Goal: Task Accomplishment & Management: Use online tool/utility

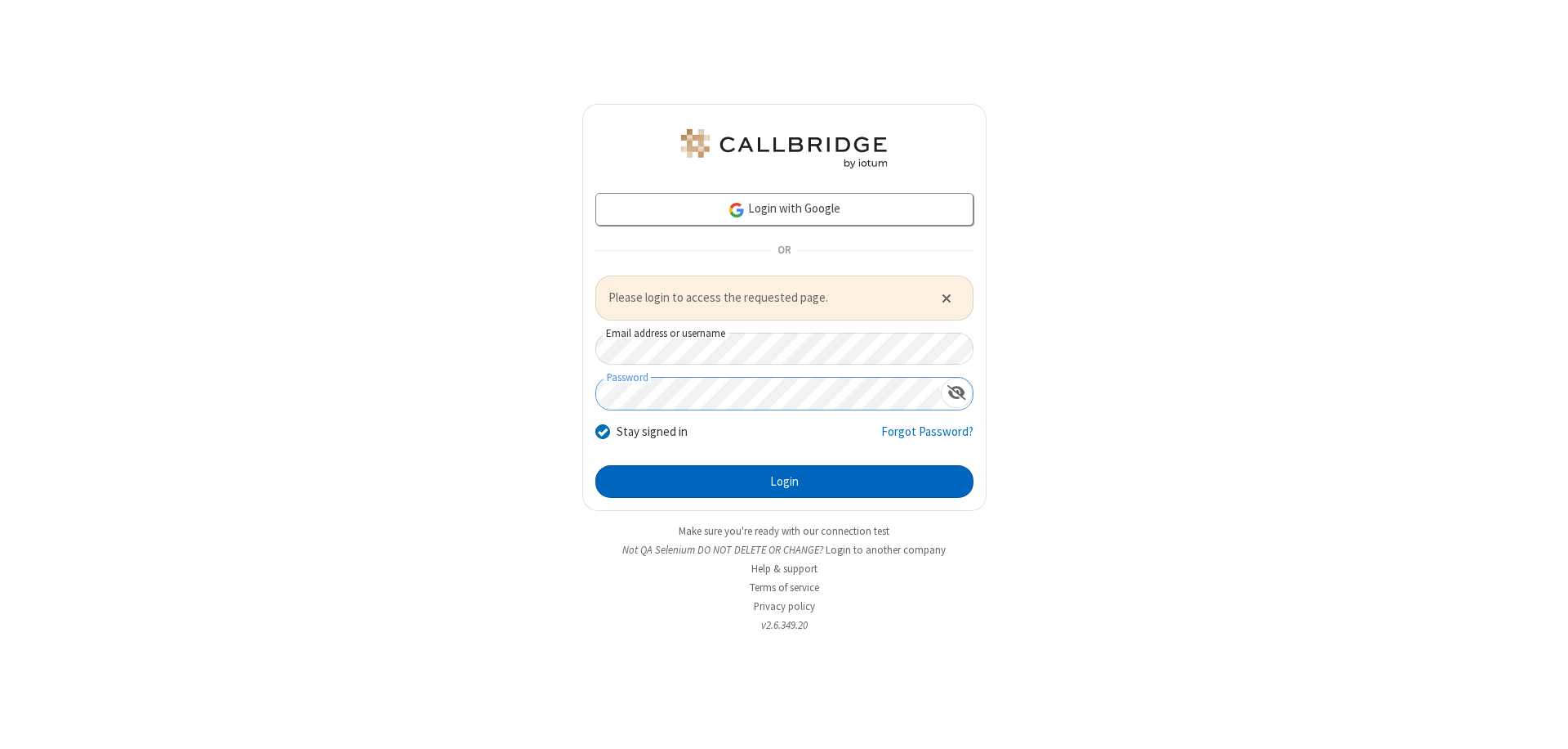
click at [784, 480] on button "Login" at bounding box center [784, 481] width 378 height 33
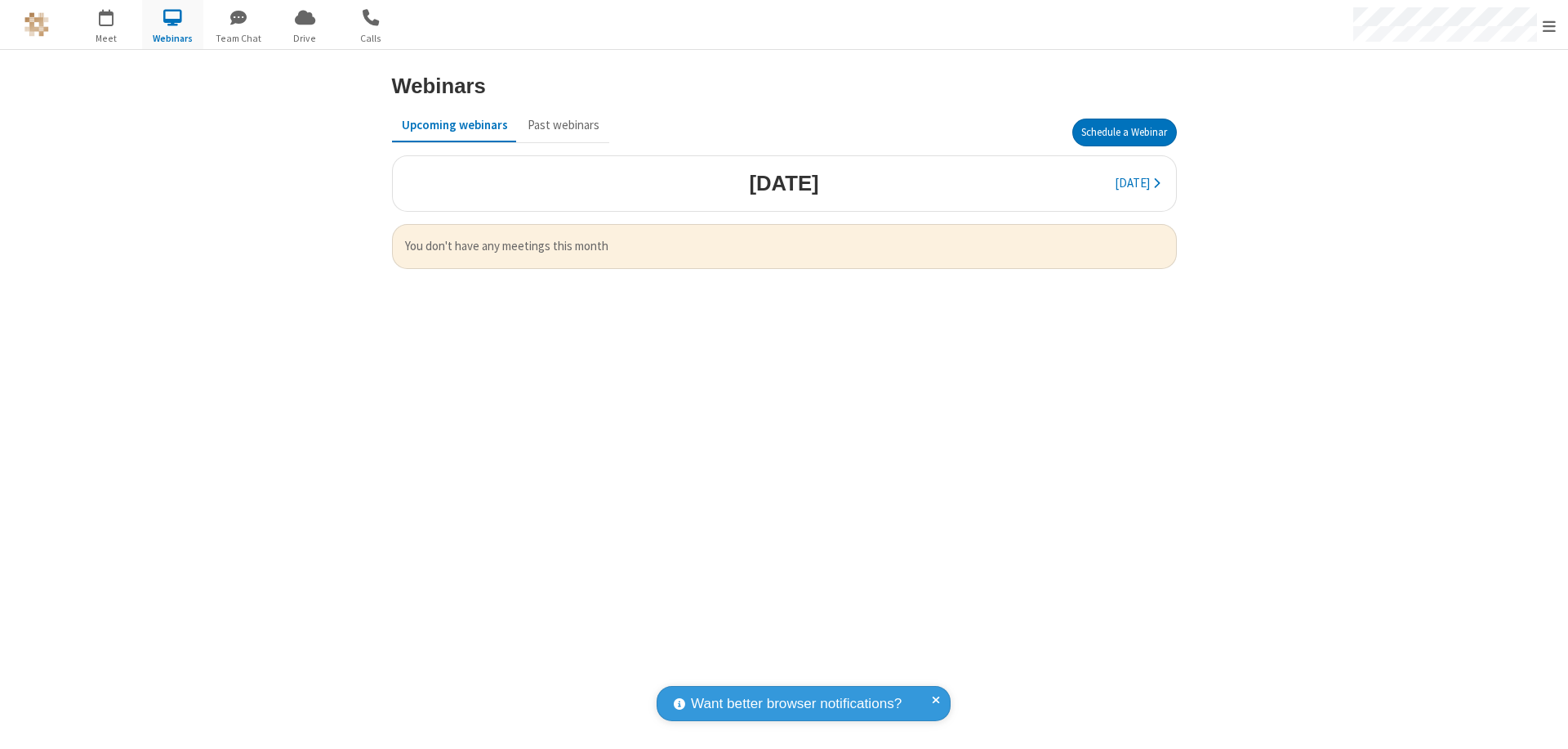
click at [1124, 132] on button "Schedule a Webinar" at bounding box center [1125, 132] width 105 height 27
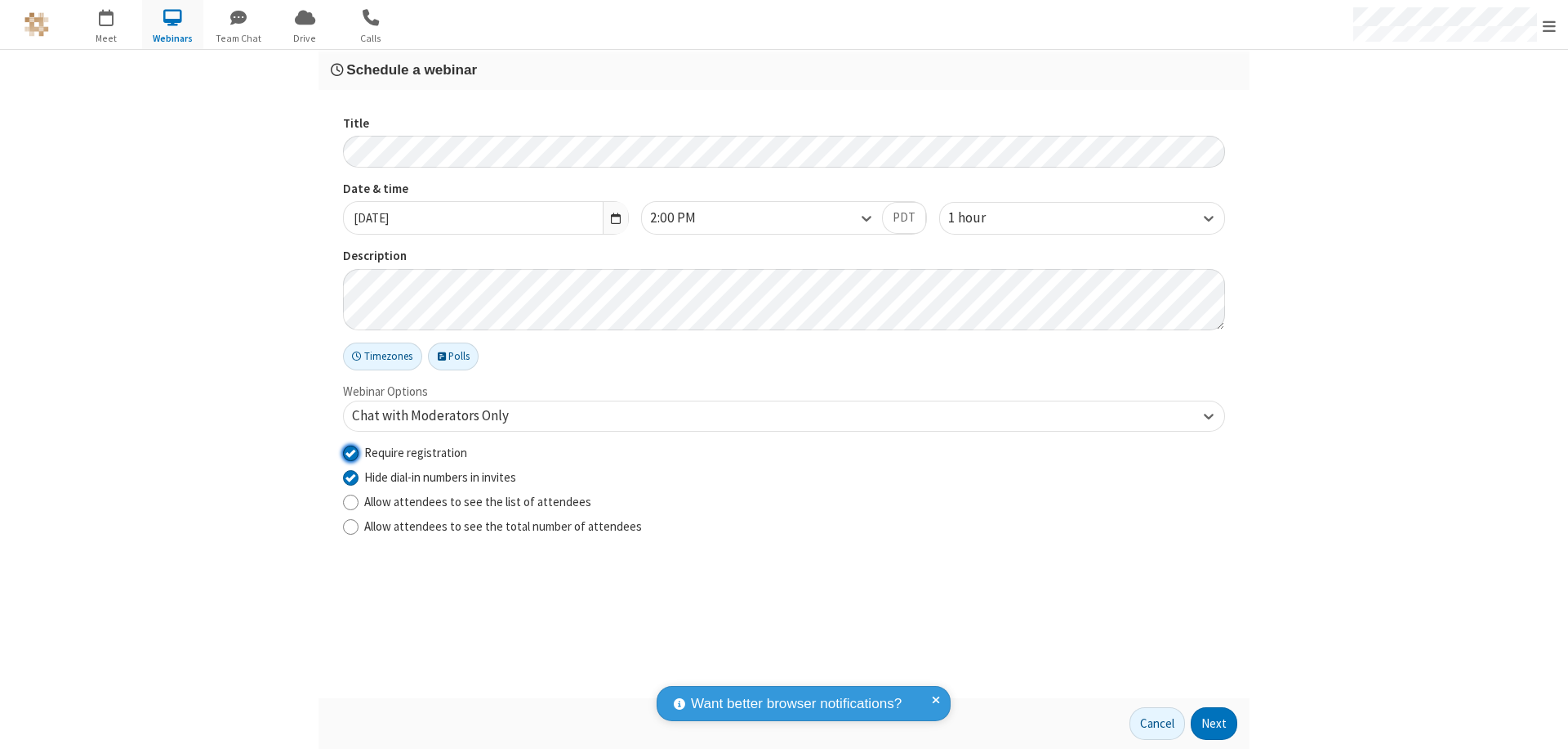
click at [351, 452] on input "Require registration" at bounding box center [351, 452] width 16 height 17
checkbox input "false"
click at [1215, 723] on button "Next" at bounding box center [1214, 723] width 47 height 33
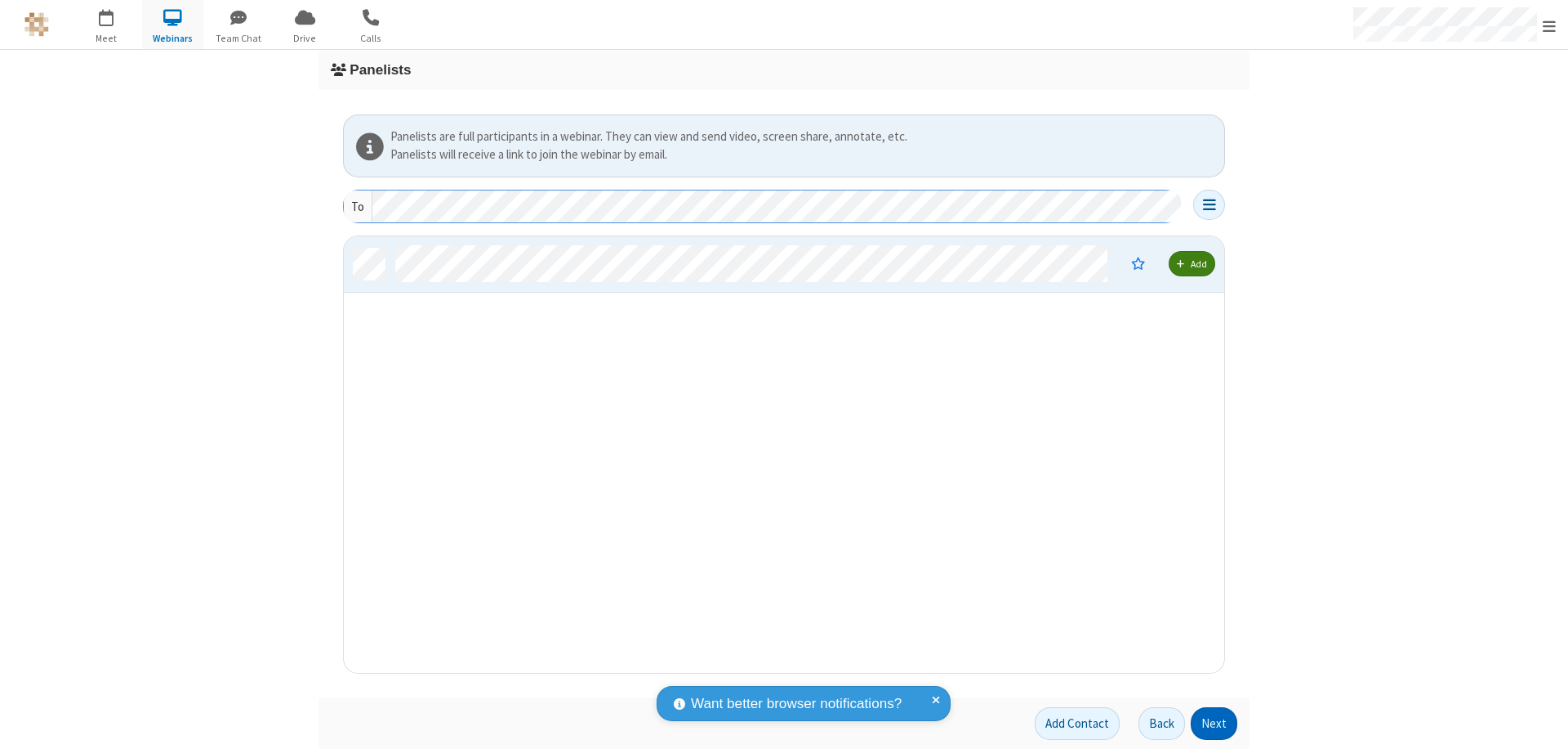
click at [1215, 723] on button "Next" at bounding box center [1214, 723] width 47 height 33
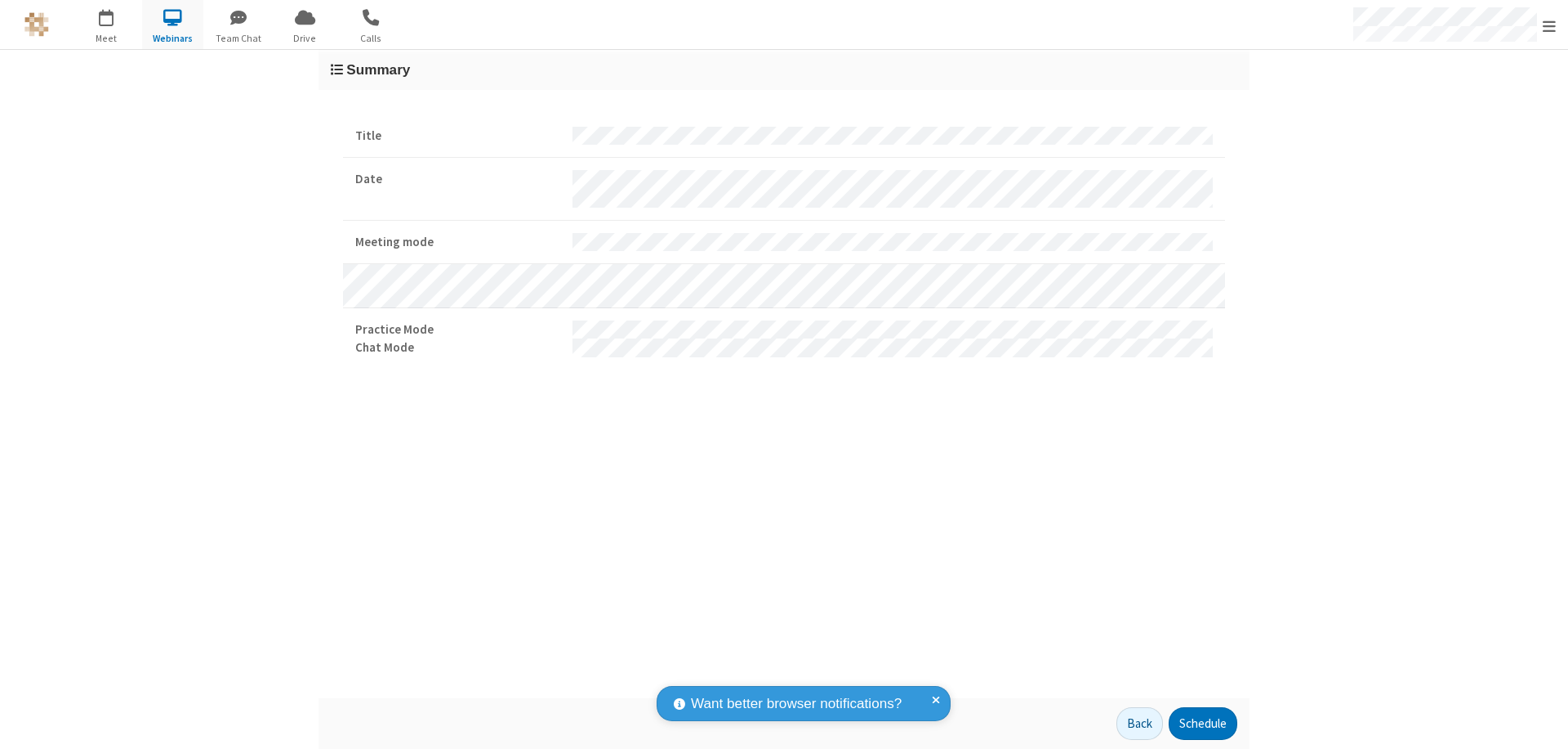
click at [1202, 723] on button "Schedule" at bounding box center [1202, 723] width 68 height 33
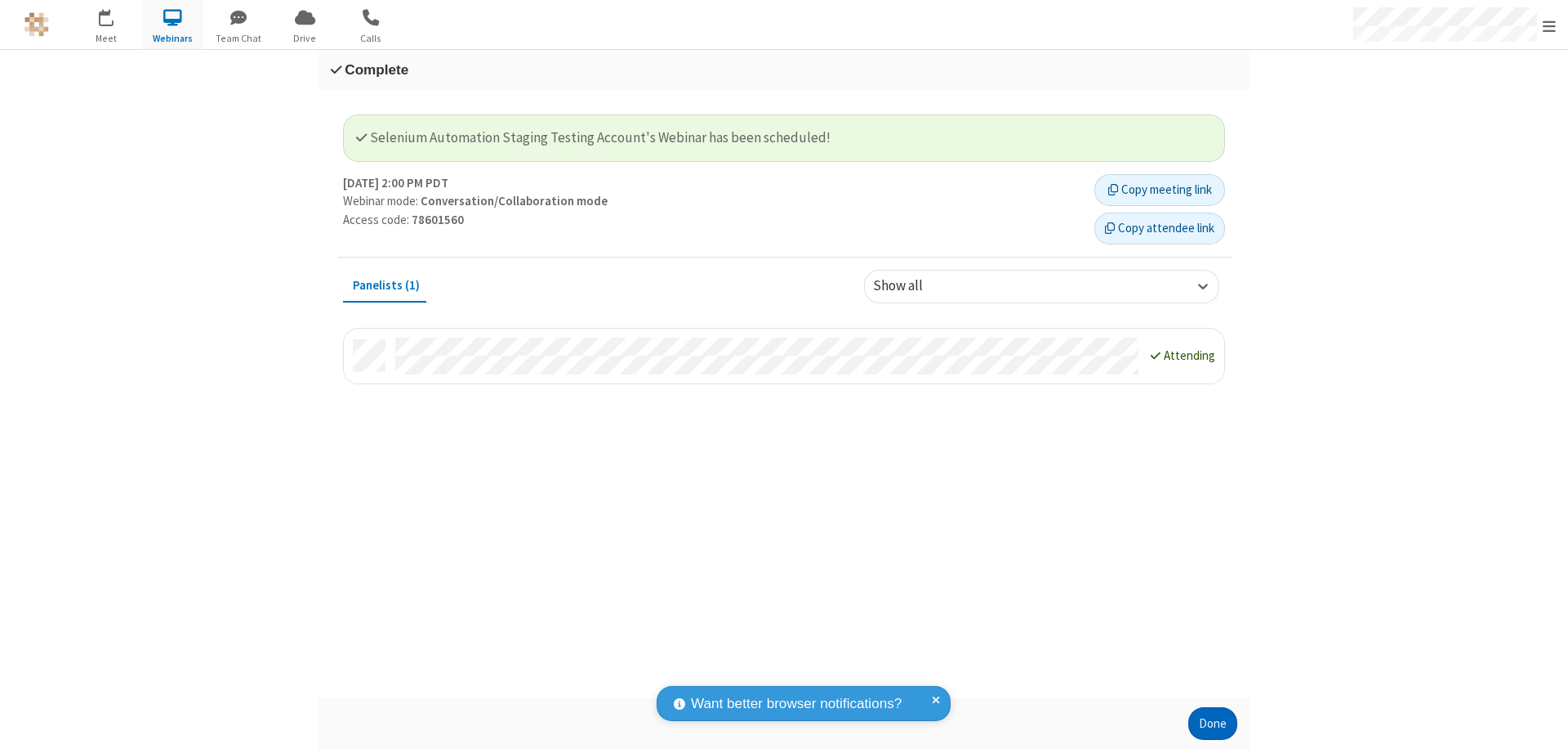
click at [1213, 723] on button "Done" at bounding box center [1213, 723] width 49 height 33
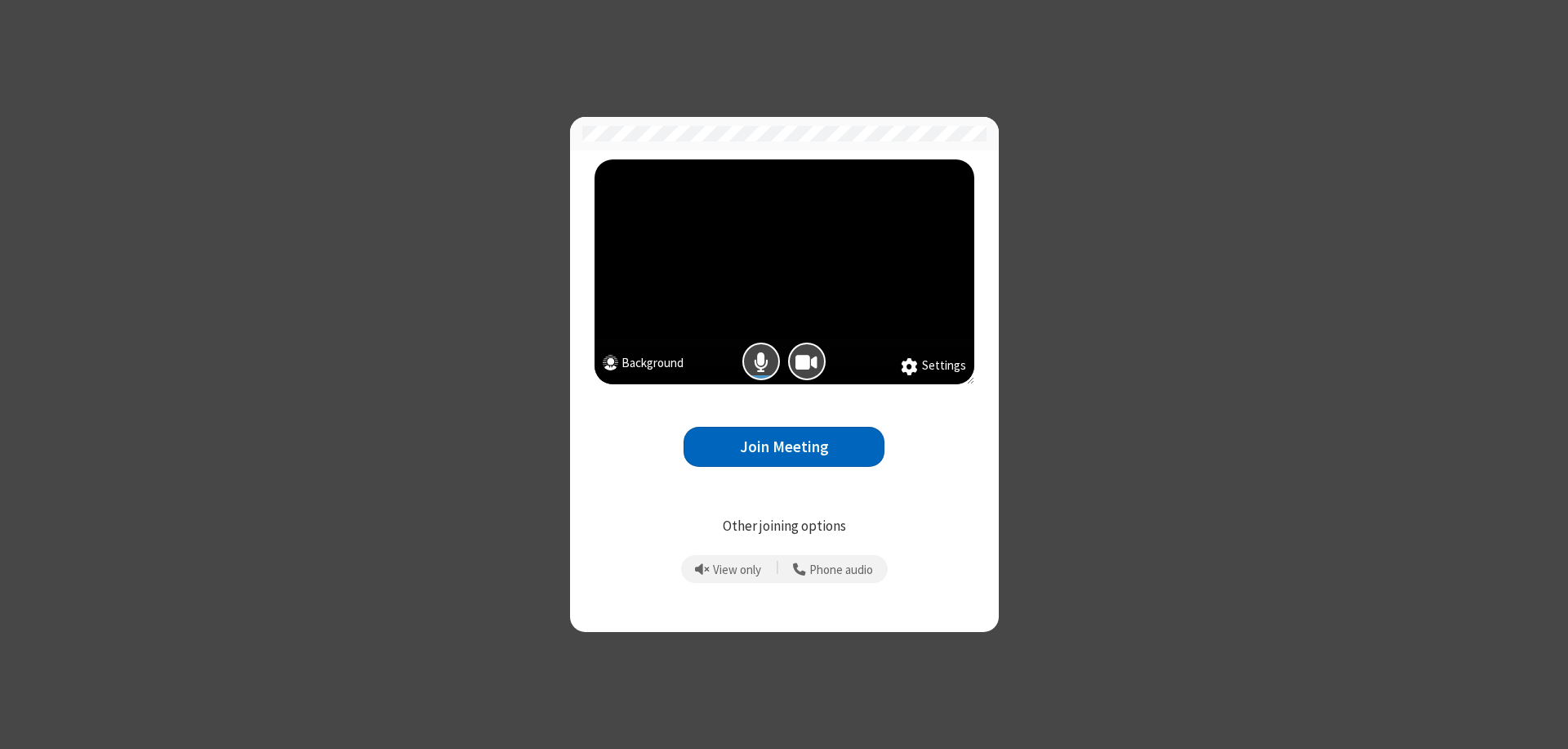
click at [784, 446] on button "Join Meeting" at bounding box center [784, 446] width 201 height 40
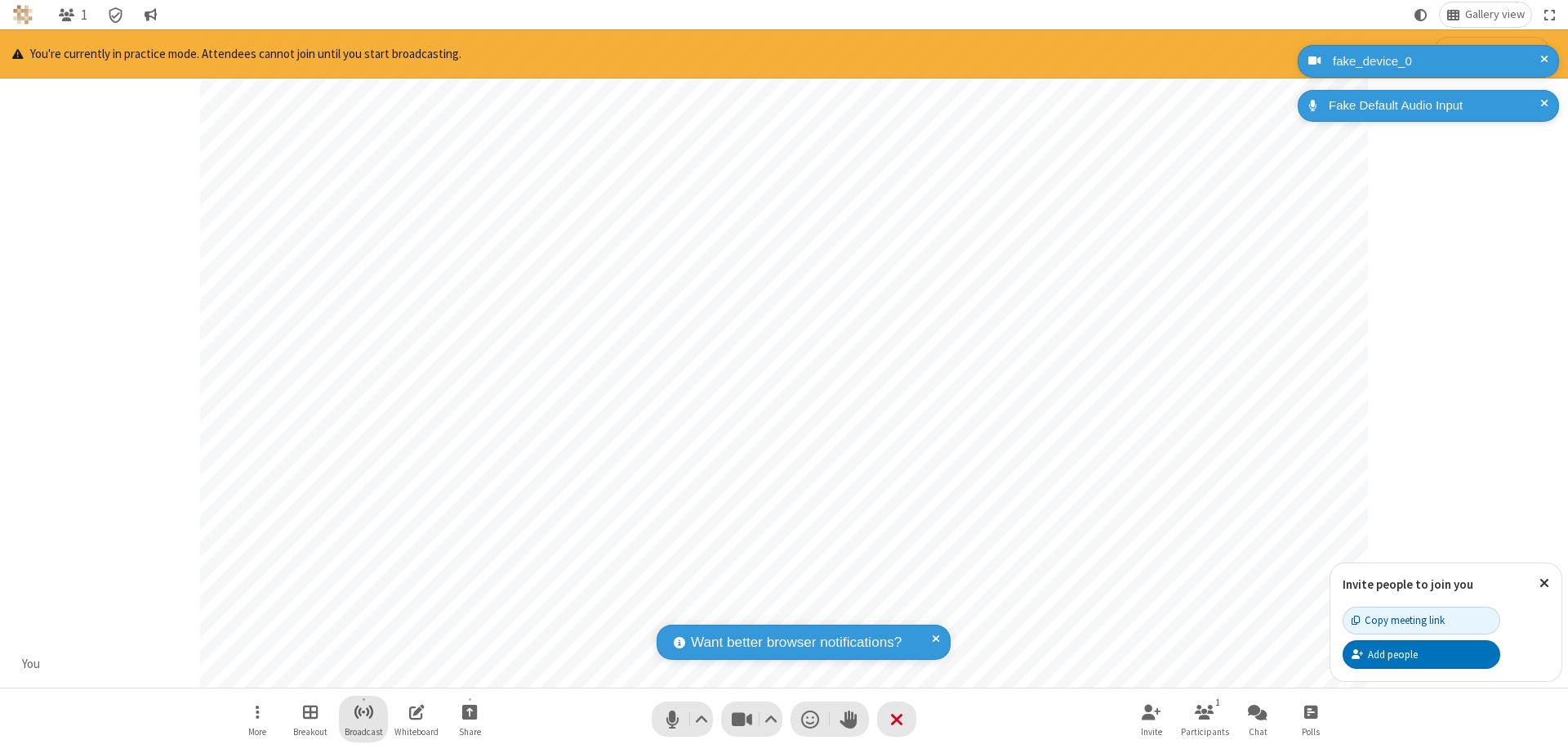
click at [362, 711] on span "Start broadcast" at bounding box center [363, 711] width 20 height 20
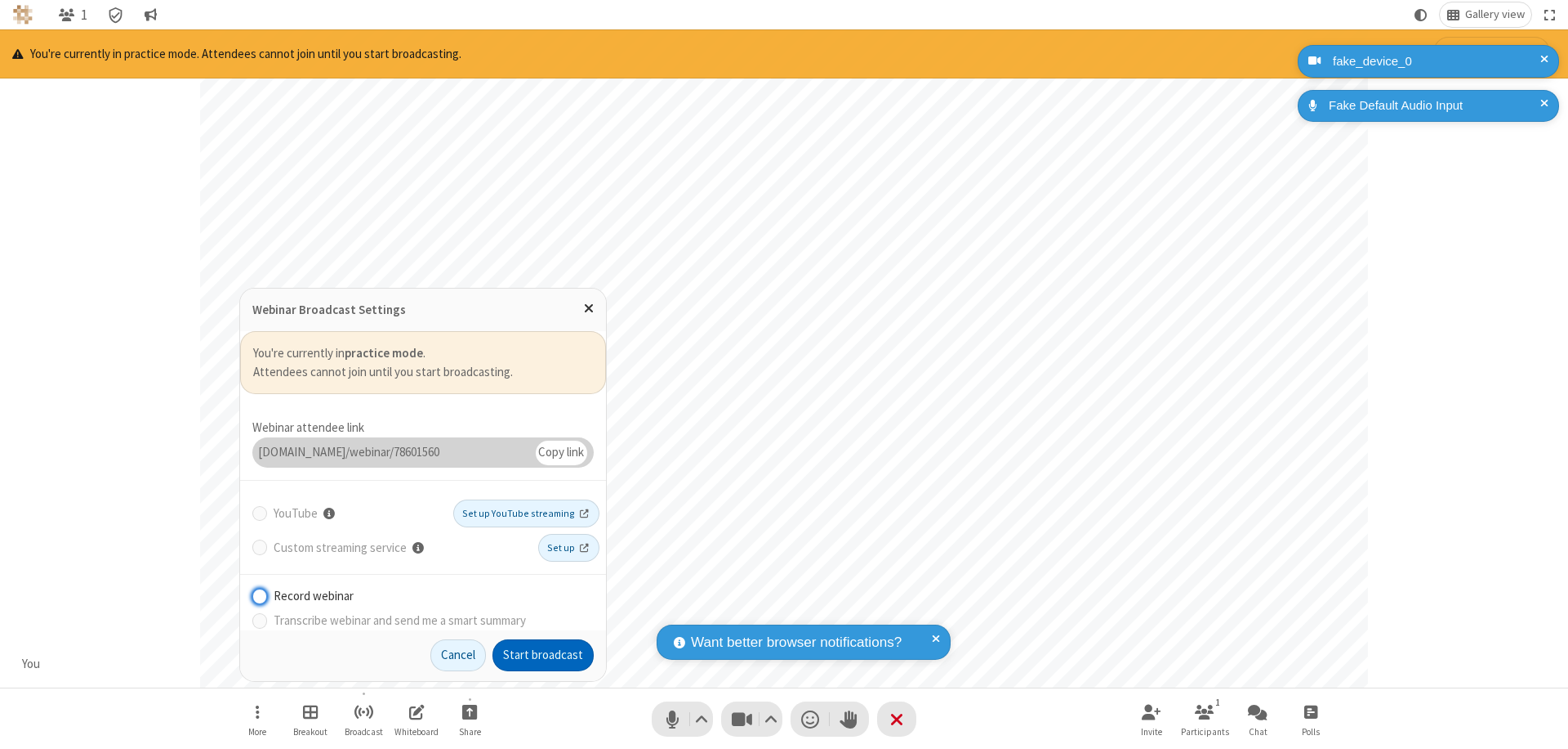
click at [543, 655] on button "Start broadcast" at bounding box center [543, 655] width 101 height 33
